Goal: Find specific page/section: Find specific page/section

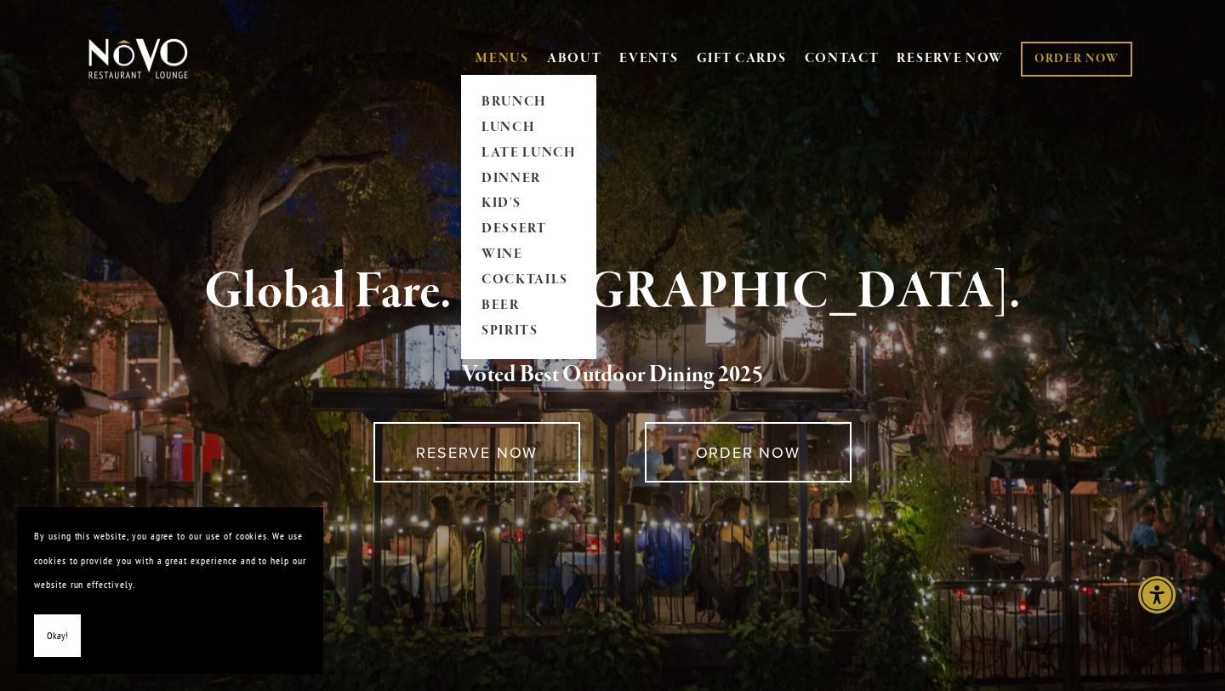
click at [503, 63] on link "MENUS" at bounding box center [502, 58] width 54 height 17
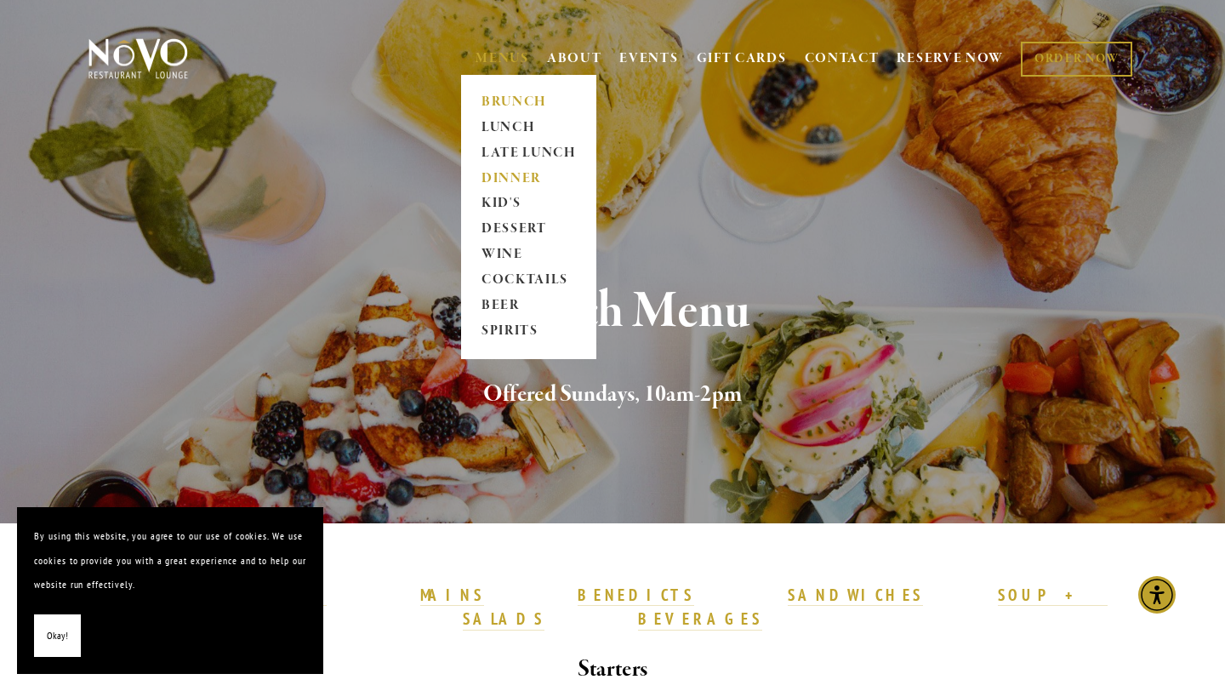
click at [493, 177] on link "DINNER" at bounding box center [528, 179] width 106 height 26
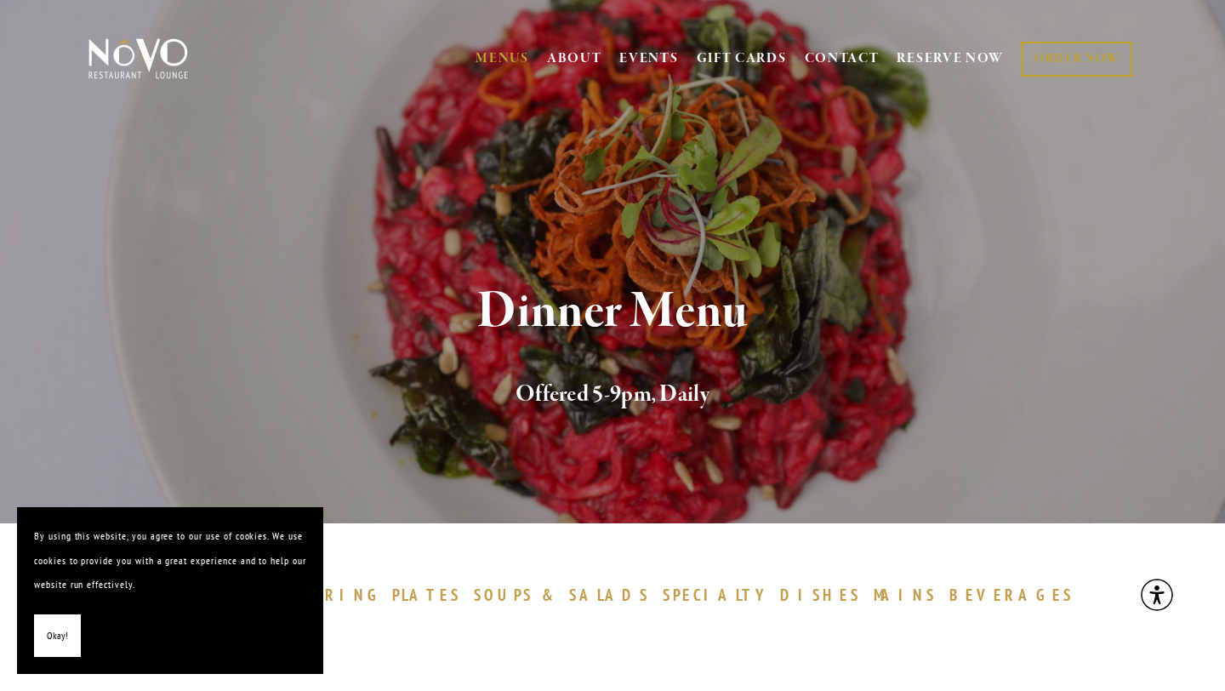
click at [71, 637] on button "Okay!" at bounding box center [57, 635] width 47 height 43
